Goal: Information Seeking & Learning: Check status

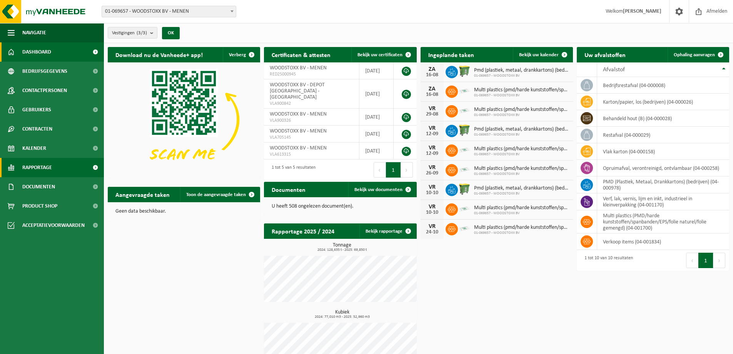
click at [65, 167] on link "Rapportage" at bounding box center [52, 167] width 104 height 19
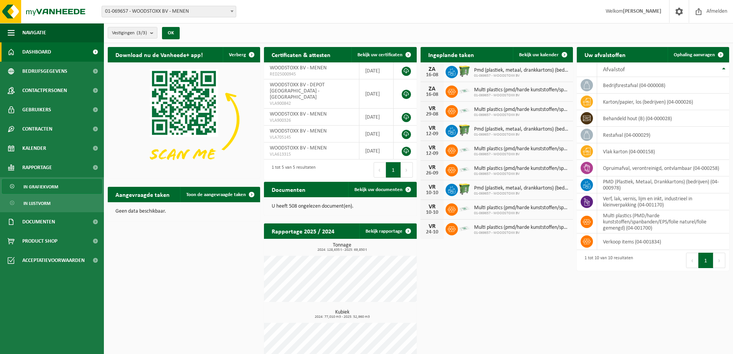
click at [47, 187] on span "In grafiekvorm" at bounding box center [40, 186] width 35 height 15
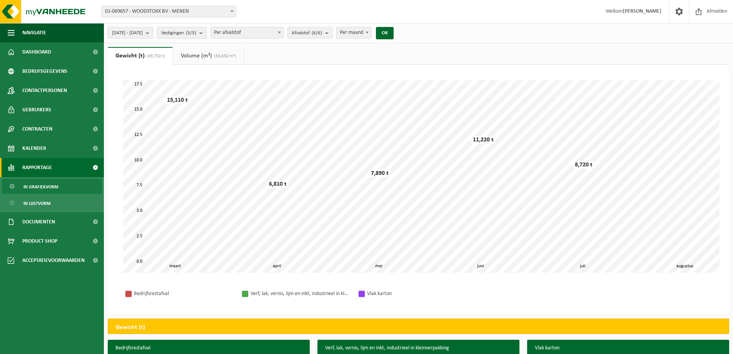
click at [206, 33] on b "submit" at bounding box center [202, 32] width 7 height 11
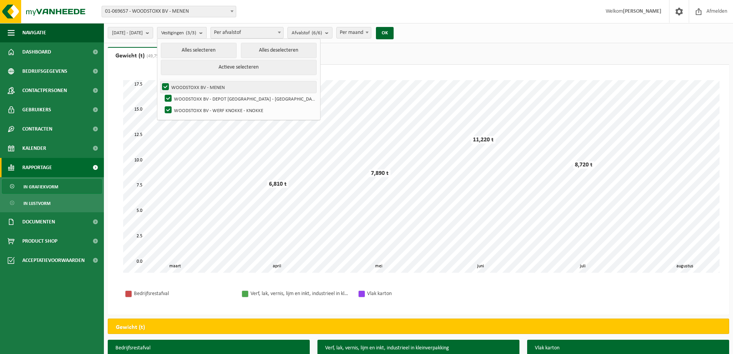
click at [216, 87] on label "WOODSTOXX BV - MENEN" at bounding box center [238, 87] width 156 height 12
click at [159, 81] on input "WOODSTOXX BV - MENEN" at bounding box center [159, 81] width 0 height 0
click at [187, 84] on label "WOODSTOXX BV - MENEN" at bounding box center [238, 87] width 156 height 12
click at [159, 81] on input "WOODSTOXX BV - MENEN" at bounding box center [159, 81] width 0 height 0
checkbox input "true"
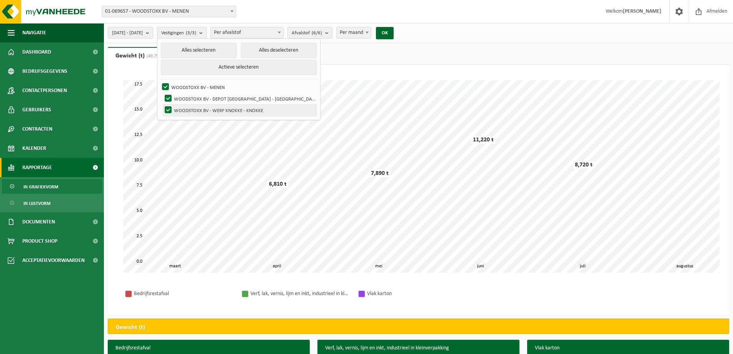
click at [187, 106] on label "WOODSTOXX BV - WERF KNOKKE - KNOKKE" at bounding box center [239, 110] width 153 height 12
click at [162, 104] on input "WOODSTOXX BV - WERF KNOKKE - KNOKKE" at bounding box center [162, 104] width 0 height 0
checkbox input "false"
click at [188, 96] on label "WOODSTOXX BV - DEPOT [GEOGRAPHIC_DATA] - [GEOGRAPHIC_DATA]" at bounding box center [239, 99] width 153 height 12
click at [162, 93] on input "WOODSTOXX BV - DEPOT [GEOGRAPHIC_DATA] - [GEOGRAPHIC_DATA]" at bounding box center [162, 92] width 0 height 0
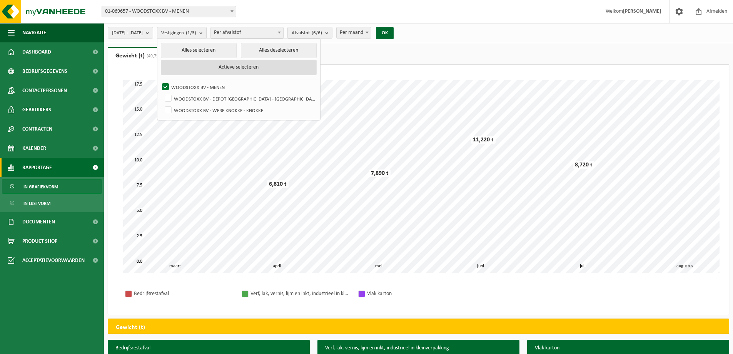
click at [219, 65] on button "Actieve selecteren" at bounding box center [239, 67] width 156 height 15
checkbox input "true"
click at [259, 50] on button "Alles deselecteren" at bounding box center [279, 50] width 76 height 15
checkbox input "false"
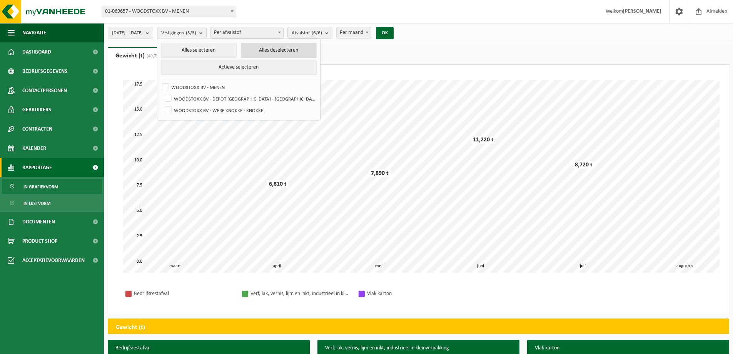
checkbox input "false"
click at [188, 108] on label "WOODSTOXX BV - WERF KNOKKE - KNOKKE" at bounding box center [239, 110] width 153 height 12
click at [162, 104] on input "WOODSTOXX BV - WERF KNOKKE - KNOKKE" at bounding box center [162, 104] width 0 height 0
checkbox input "true"
click at [394, 31] on button "OK" at bounding box center [385, 33] width 18 height 12
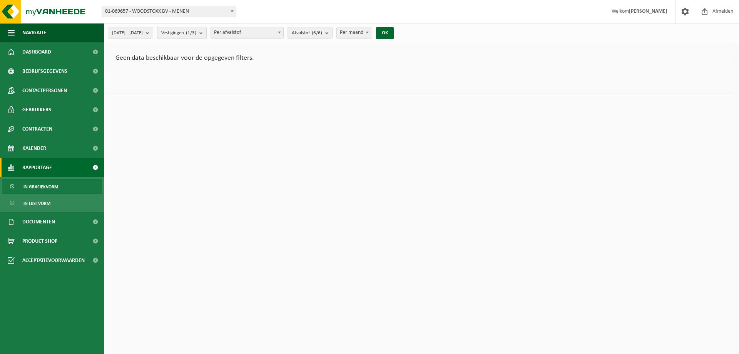
click at [206, 34] on b "submit" at bounding box center [202, 32] width 7 height 11
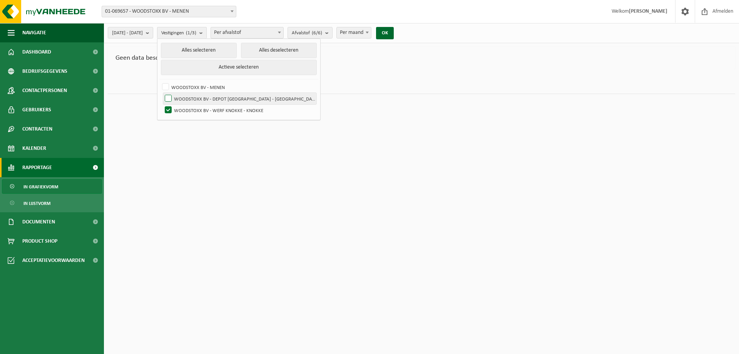
click at [189, 96] on label "WOODSTOXX BV - DEPOT [GEOGRAPHIC_DATA] - [GEOGRAPHIC_DATA]" at bounding box center [239, 99] width 153 height 12
click at [162, 93] on input "WOODSTOXX BV - DEPOT [GEOGRAPHIC_DATA] - [GEOGRAPHIC_DATA]" at bounding box center [162, 92] width 0 height 0
checkbox input "true"
click at [188, 108] on label "WOODSTOXX BV - WERF KNOKKE - KNOKKE" at bounding box center [239, 110] width 153 height 12
click at [162, 104] on input "WOODSTOXX BV - WERF KNOKKE - KNOKKE" at bounding box center [162, 104] width 0 height 0
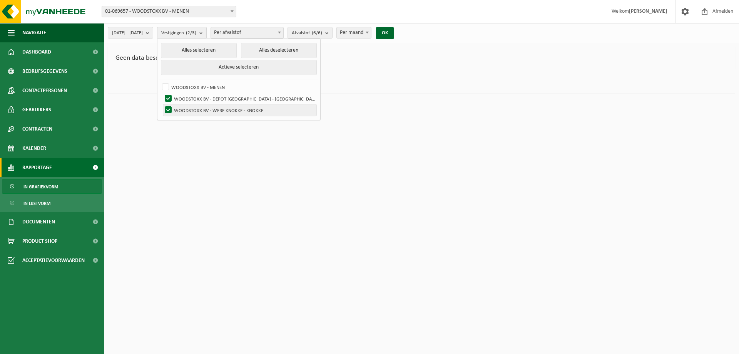
checkbox input "false"
click at [394, 33] on button "OK" at bounding box center [385, 33] width 18 height 12
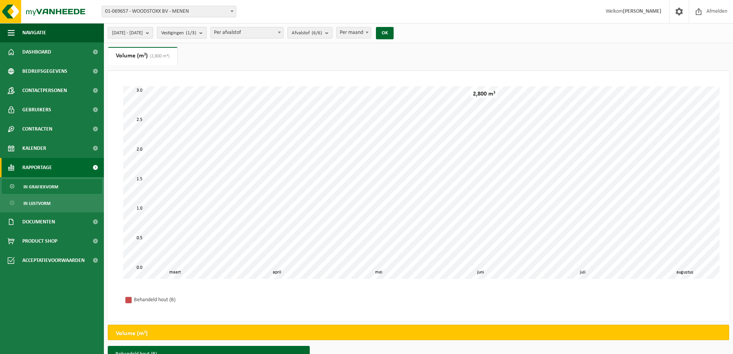
click at [207, 33] on button "Vestigingen (1/3)" at bounding box center [182, 33] width 50 height 12
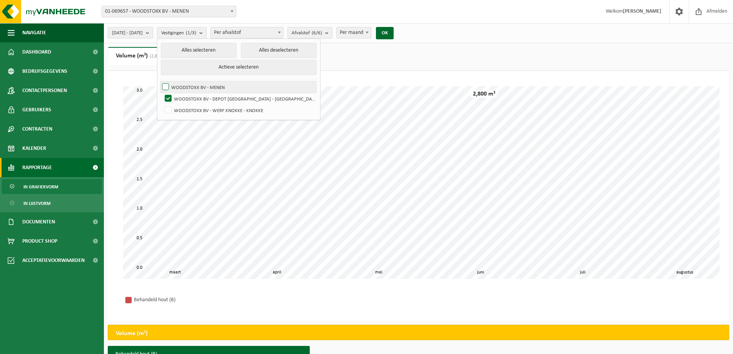
drag, startPoint x: 187, startPoint y: 85, endPoint x: 187, endPoint y: 91, distance: 5.8
click at [187, 85] on label "WOODSTOXX BV - MENEN" at bounding box center [238, 87] width 156 height 12
click at [159, 81] on input "WOODSTOXX BV - MENEN" at bounding box center [159, 81] width 0 height 0
checkbox input "true"
click at [188, 97] on label "WOODSTOXX BV - DEPOT [GEOGRAPHIC_DATA] - [GEOGRAPHIC_DATA]" at bounding box center [239, 99] width 153 height 12
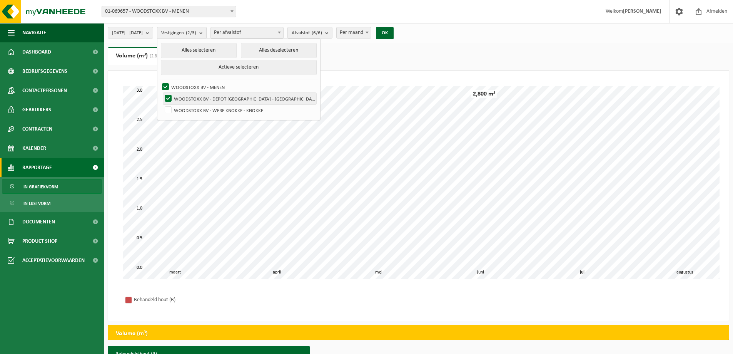
click at [162, 93] on input "WOODSTOXX BV - DEPOT [GEOGRAPHIC_DATA] - [GEOGRAPHIC_DATA]" at bounding box center [162, 92] width 0 height 0
checkbox input "false"
click at [394, 32] on button "OK" at bounding box center [385, 33] width 18 height 12
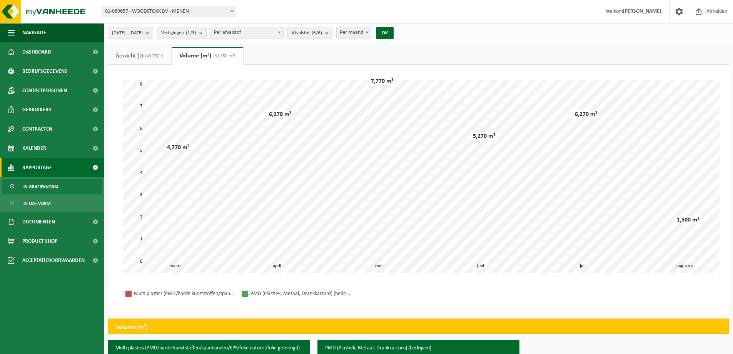
click at [153, 32] on b "submit" at bounding box center [149, 32] width 7 height 11
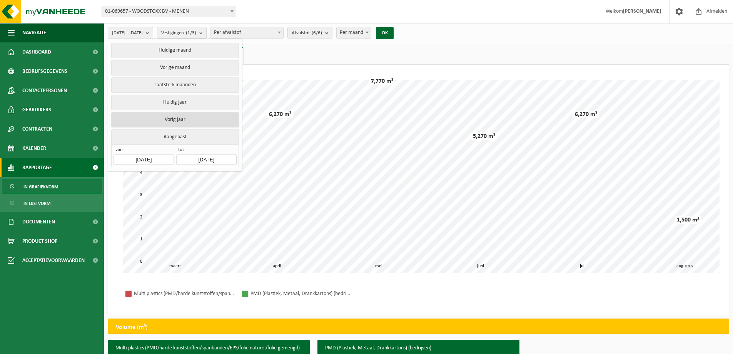
click at [169, 115] on button "Vorig jaar" at bounding box center [174, 119] width 127 height 15
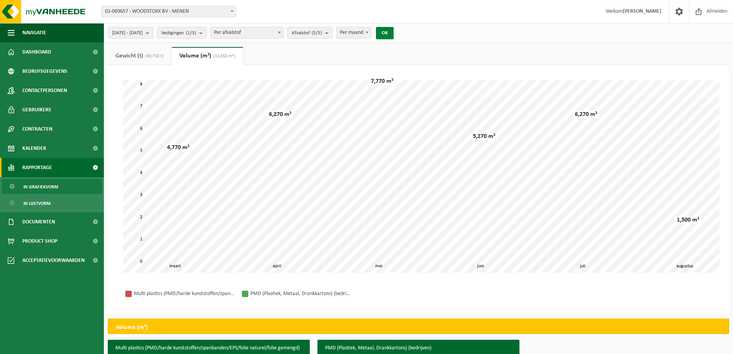
click at [394, 30] on button "OK" at bounding box center [385, 33] width 18 height 12
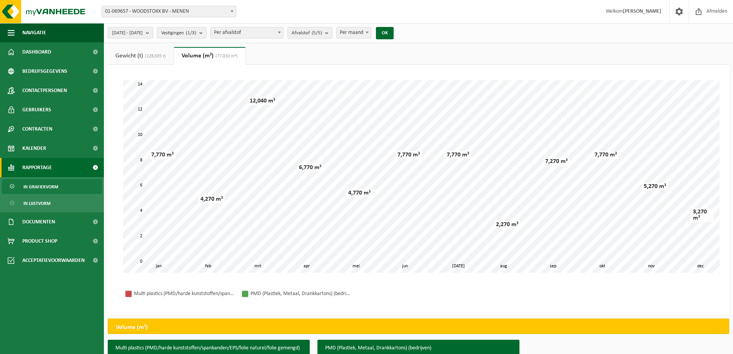
click at [283, 32] on span at bounding box center [280, 32] width 8 height 10
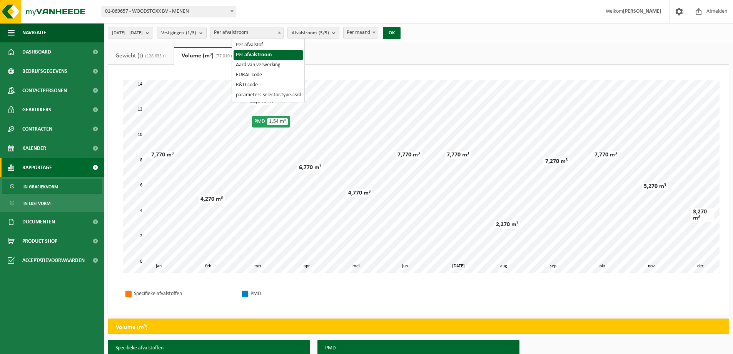
click at [281, 32] on b at bounding box center [279, 33] width 3 height 2
select select "1"
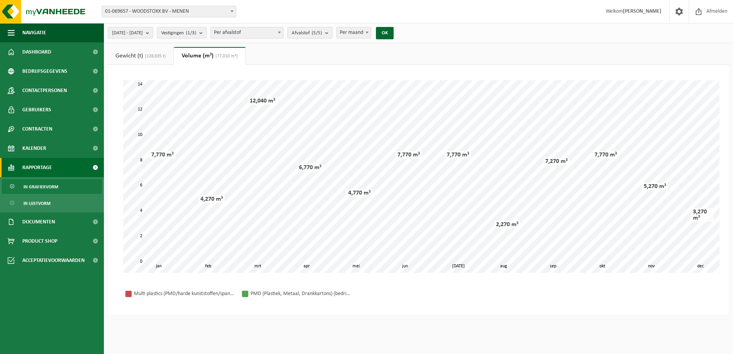
click at [332, 32] on b "submit" at bounding box center [328, 32] width 7 height 11
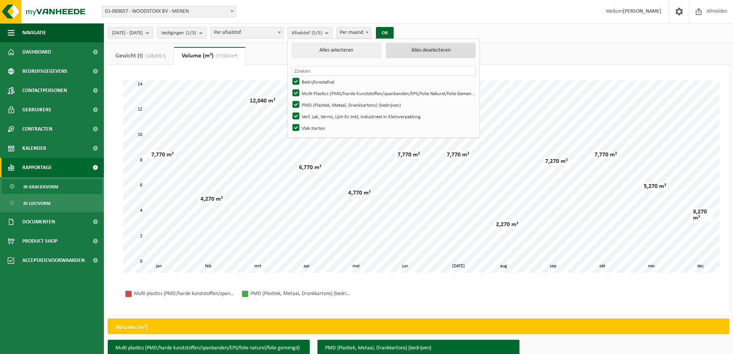
click at [441, 50] on button "Alles deselecteren" at bounding box center [431, 50] width 90 height 15
checkbox input "false"
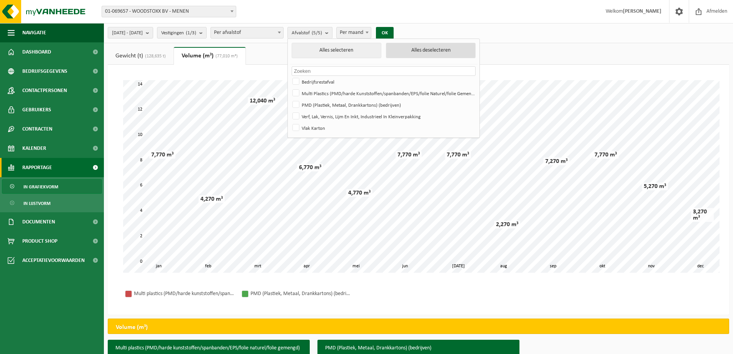
checkbox input "false"
click at [318, 81] on label "Bedrijfsrestafval" at bounding box center [383, 82] width 184 height 12
click at [290, 76] on input "Bedrijfsrestafval" at bounding box center [289, 75] width 0 height 0
checkbox input "true"
click at [394, 32] on button "OK" at bounding box center [385, 33] width 18 height 12
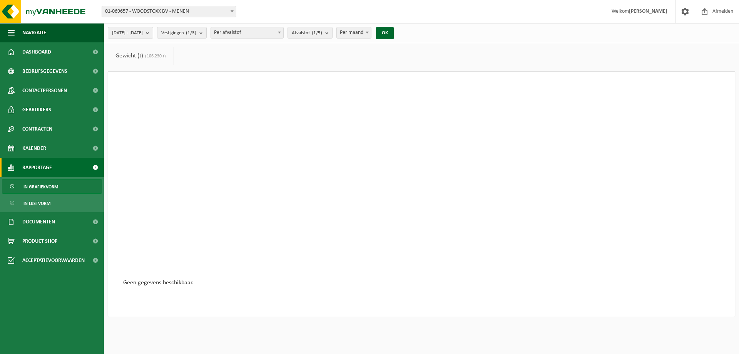
click at [281, 33] on b at bounding box center [279, 33] width 3 height 2
click at [206, 33] on b "submit" at bounding box center [202, 32] width 7 height 11
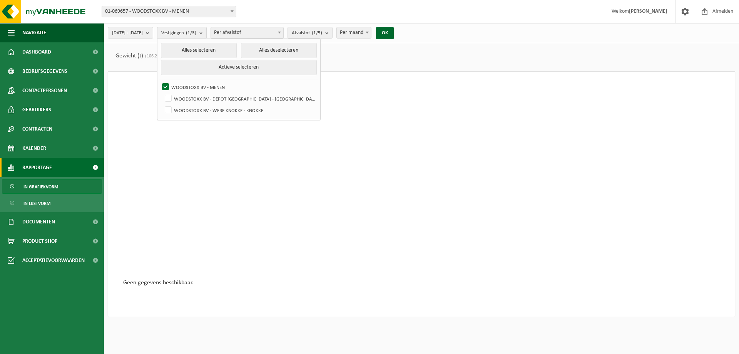
click at [371, 32] on span at bounding box center [367, 32] width 8 height 10
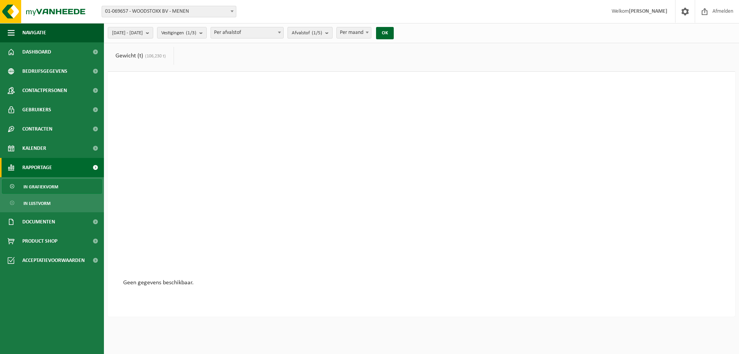
click at [332, 32] on b "submit" at bounding box center [328, 32] width 7 height 11
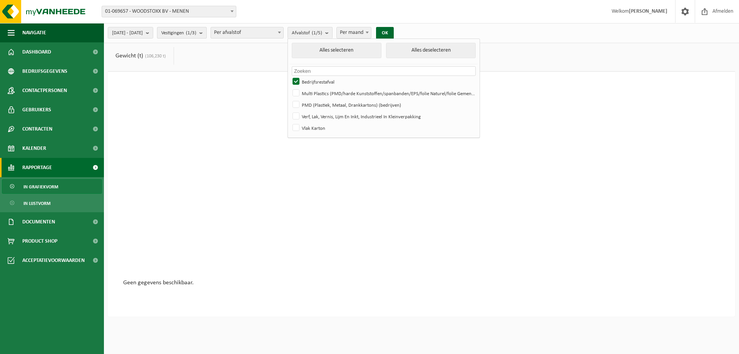
click at [206, 33] on b "submit" at bounding box center [202, 32] width 7 height 11
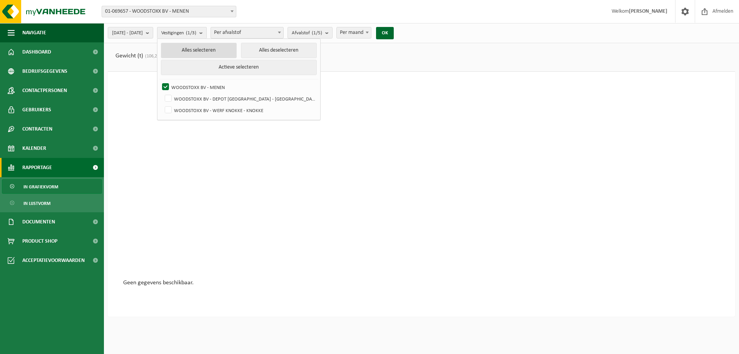
click at [213, 51] on button "Alles selecteren" at bounding box center [199, 50] width 76 height 15
checkbox input "true"
click at [394, 33] on button "OK" at bounding box center [385, 33] width 18 height 12
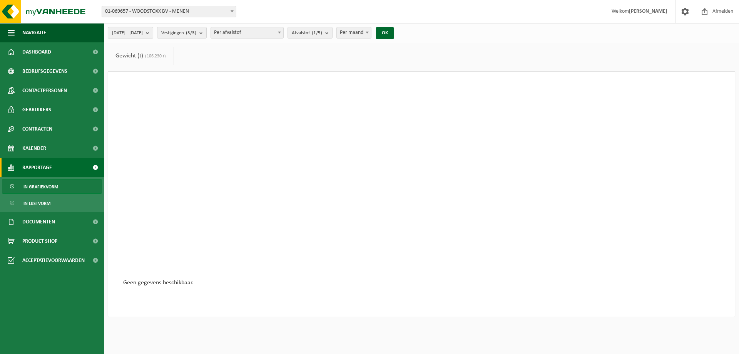
click at [153, 33] on b "submit" at bounding box center [149, 32] width 7 height 11
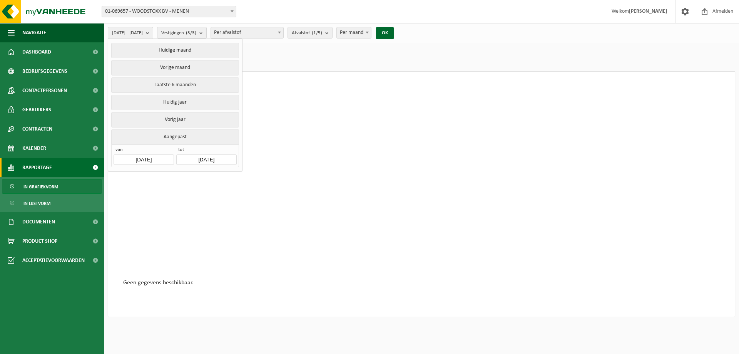
click at [169, 102] on button "Huidig jaar" at bounding box center [174, 102] width 127 height 15
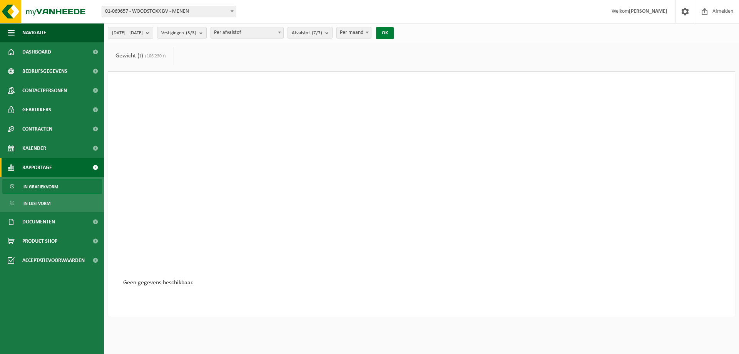
click at [394, 33] on button "OK" at bounding box center [385, 33] width 18 height 12
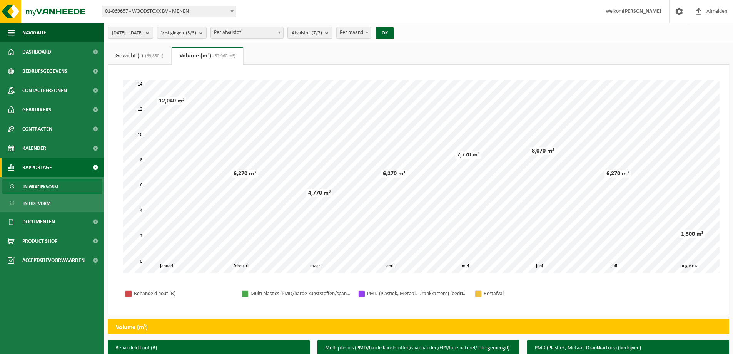
click at [332, 33] on b "submit" at bounding box center [328, 32] width 7 height 11
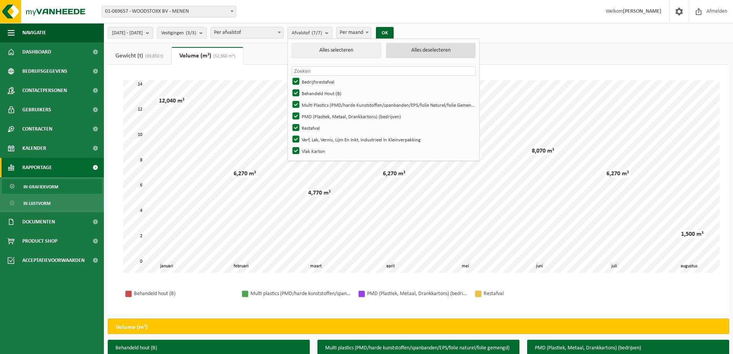
click at [436, 50] on button "Alles deselecteren" at bounding box center [431, 50] width 90 height 15
checkbox input "false"
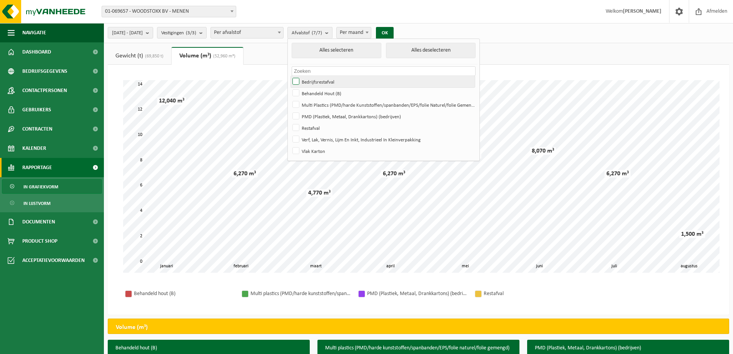
checkbox input "false"
drag, startPoint x: 316, startPoint y: 79, endPoint x: 326, endPoint y: 78, distance: 9.7
click at [317, 79] on label "Bedrijfsrestafval" at bounding box center [383, 82] width 184 height 12
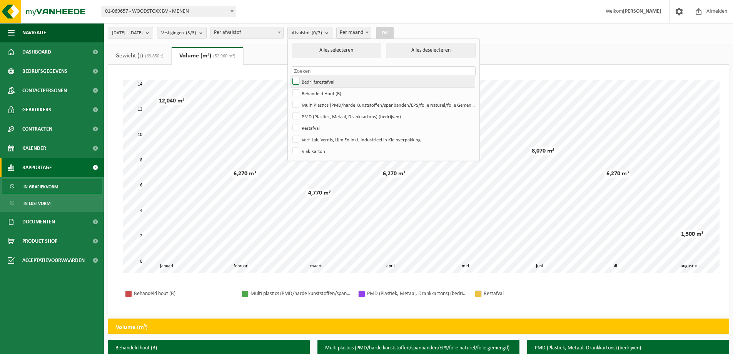
click at [290, 76] on input "Bedrijfsrestafval" at bounding box center [289, 75] width 0 height 0
click at [394, 32] on button "OK" at bounding box center [385, 33] width 18 height 12
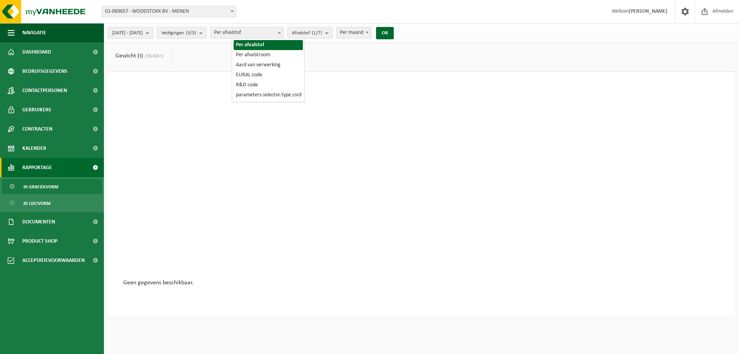
click at [283, 31] on span at bounding box center [280, 32] width 8 height 10
click at [206, 32] on b "submit" at bounding box center [202, 32] width 7 height 11
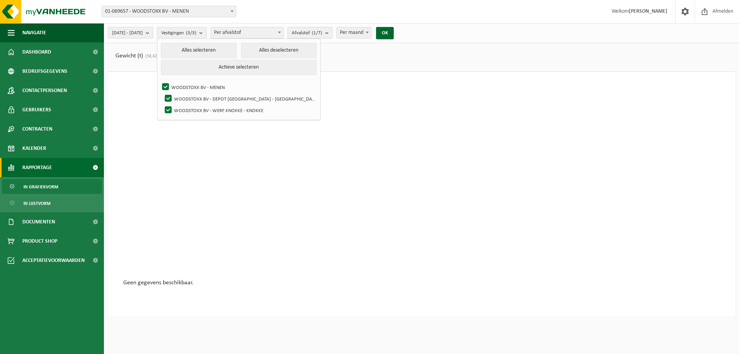
click at [332, 30] on b "submit" at bounding box center [328, 32] width 7 height 11
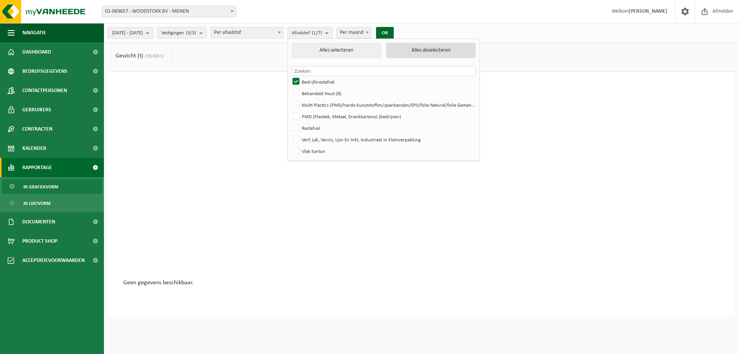
click at [430, 50] on button "Alles deselecteren" at bounding box center [431, 50] width 90 height 15
click at [344, 52] on button "Alles selecteren" at bounding box center [337, 50] width 90 height 15
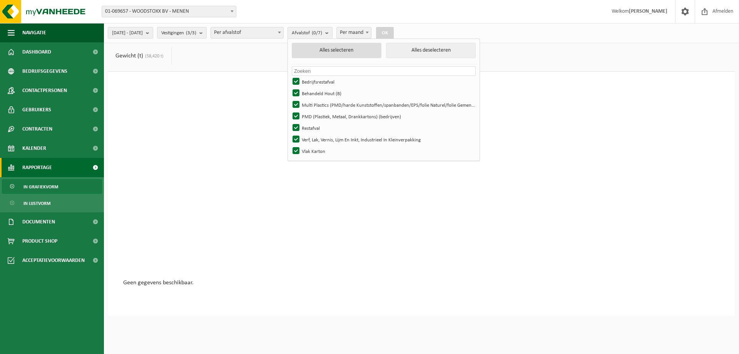
checkbox input "true"
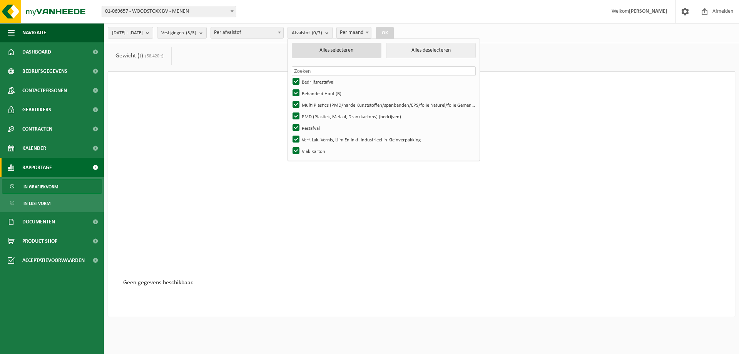
checkbox input "true"
click at [432, 52] on button "Alles deselecteren" at bounding box center [431, 50] width 90 height 15
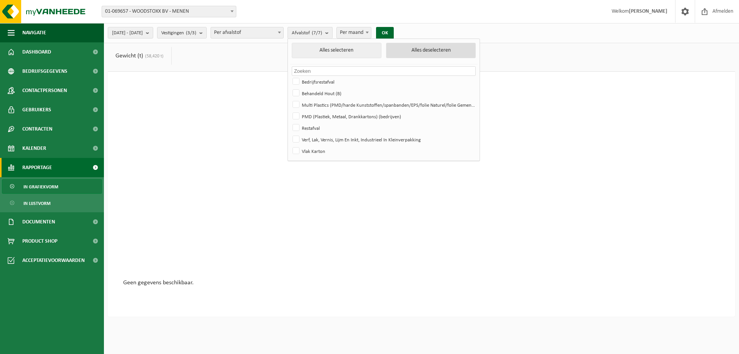
checkbox input "false"
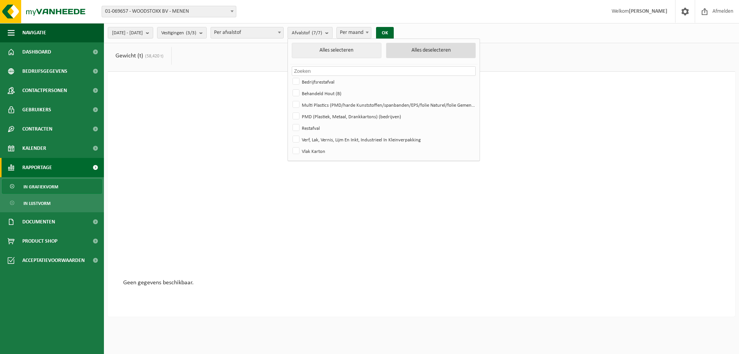
checkbox input "false"
click at [317, 80] on label "Bedrijfsrestafval" at bounding box center [383, 82] width 184 height 12
click at [290, 76] on input "Bedrijfsrestafval" at bounding box center [289, 75] width 0 height 0
checkbox input "true"
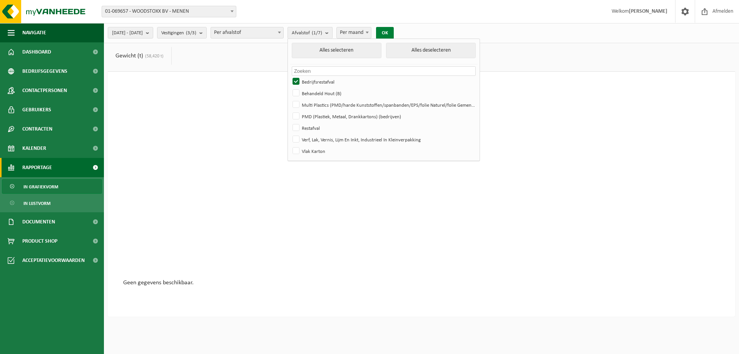
click at [394, 35] on button "OK" at bounding box center [385, 33] width 18 height 12
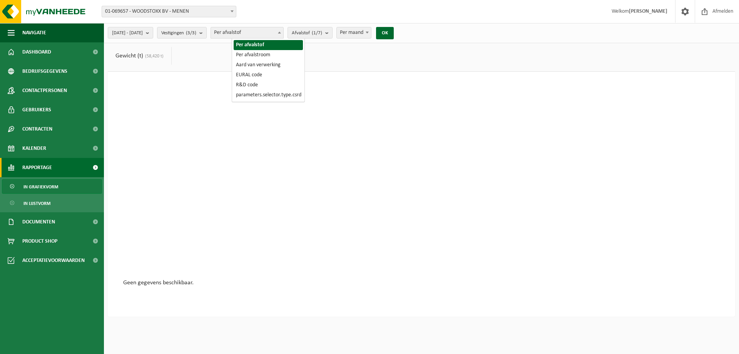
click at [283, 32] on span at bounding box center [280, 32] width 8 height 10
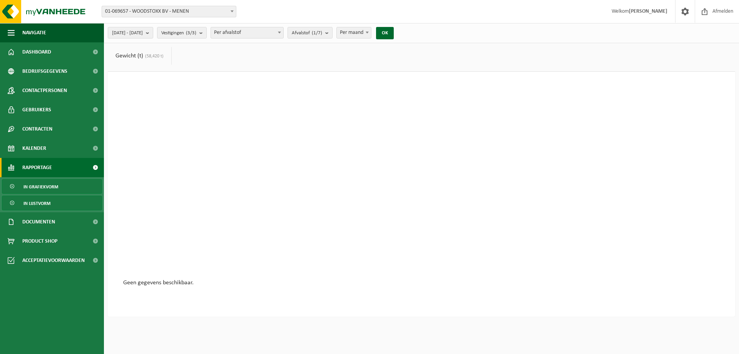
click at [35, 204] on span "In lijstvorm" at bounding box center [36, 203] width 27 height 15
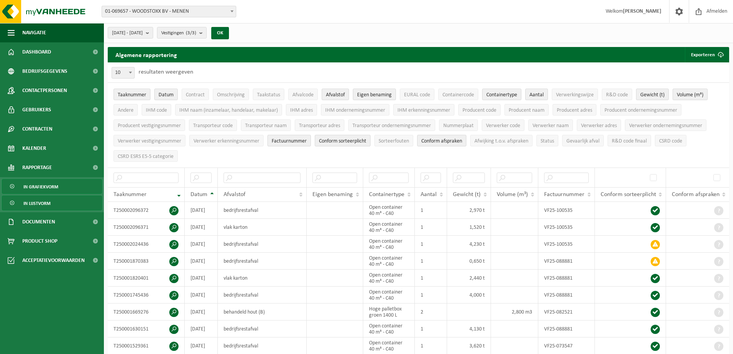
click at [38, 187] on span "In grafiekvorm" at bounding box center [40, 186] width 35 height 15
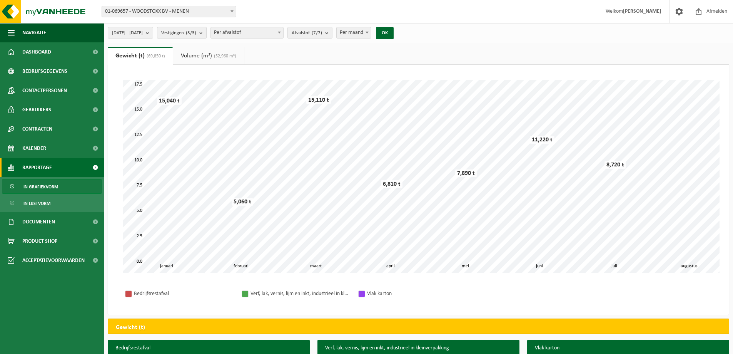
click at [206, 32] on b "submit" at bounding box center [202, 32] width 7 height 11
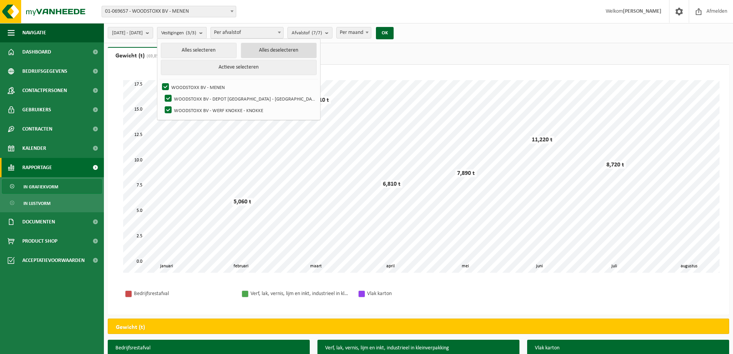
click at [266, 46] on button "Alles deselecteren" at bounding box center [279, 50] width 76 height 15
checkbox input "false"
click at [185, 84] on label "WOODSTOXX BV - MENEN" at bounding box center [238, 87] width 156 height 12
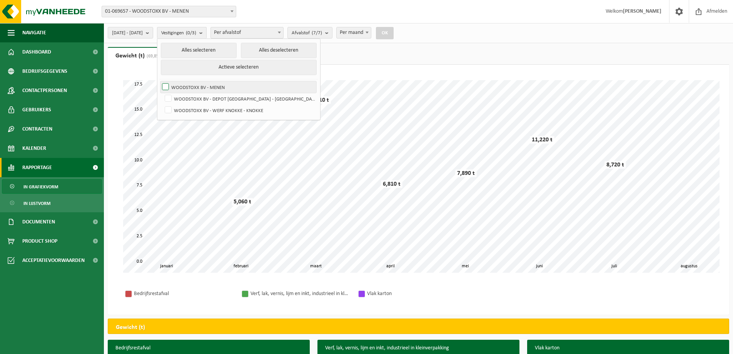
click at [159, 81] on input "WOODSTOXX BV - MENEN" at bounding box center [159, 81] width 0 height 0
checkbox input "true"
click at [394, 32] on button "OK" at bounding box center [385, 33] width 18 height 12
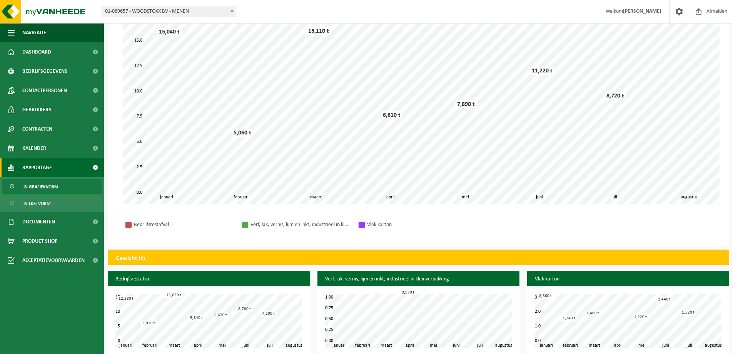
scroll to position [78, 0]
